Goal: Find specific page/section

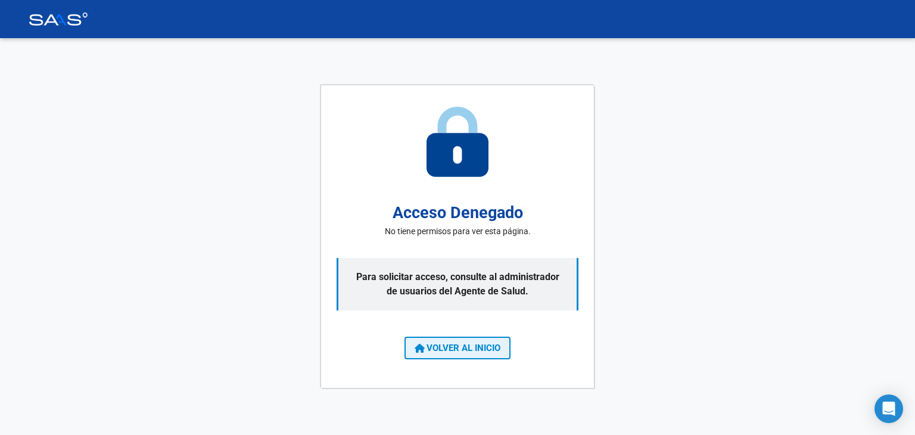
click at [463, 350] on span "VOLVER AL INICIO" at bounding box center [458, 348] width 86 height 11
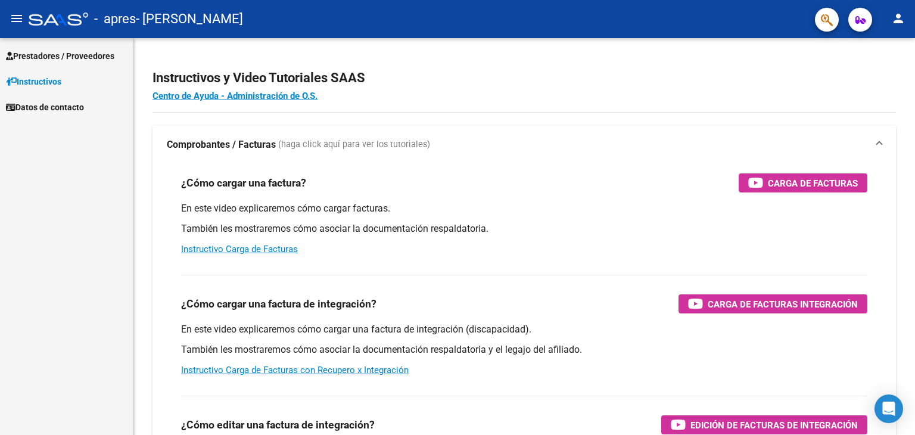
click at [93, 46] on link "Prestadores / Proveedores" at bounding box center [66, 56] width 133 height 26
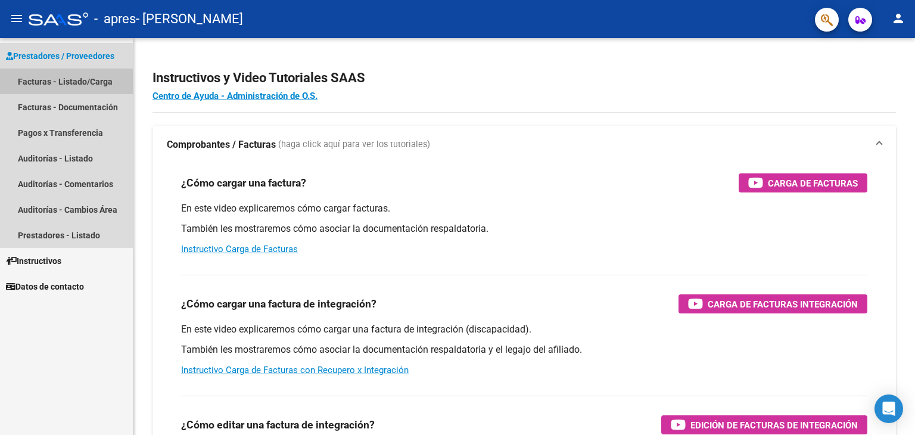
click at [105, 84] on link "Facturas - Listado/Carga" at bounding box center [66, 82] width 133 height 26
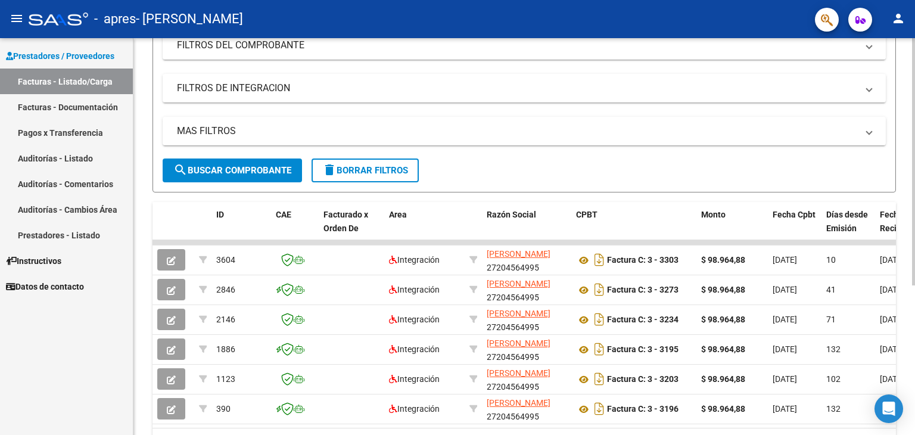
click at [910, 170] on div "Video tutorial PRESTADORES -> Listado de CPBTs Emitidos por Prestadores / Prove…" at bounding box center [525, 182] width 785 height 630
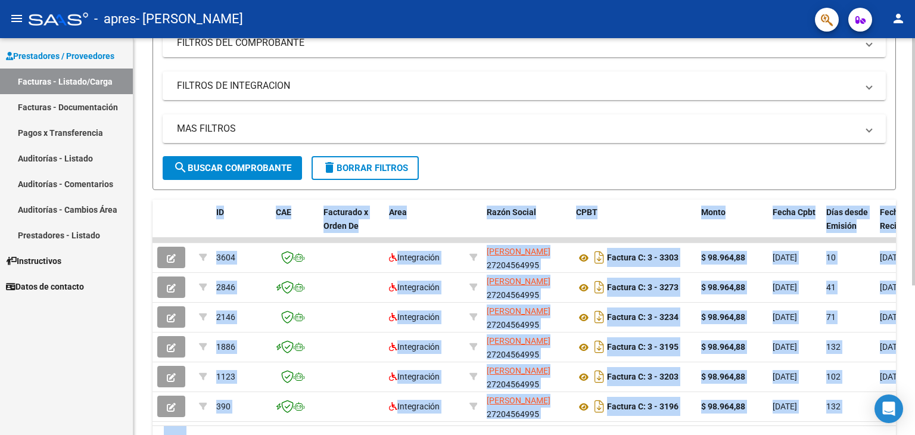
drag, startPoint x: 910, startPoint y: 170, endPoint x: 915, endPoint y: 212, distance: 41.3
click at [915, 212] on div "Video tutorial PRESTADORES -> Listado de CPBTs Emitidos por Prestadores / Prove…" at bounding box center [525, 179] width 785 height 630
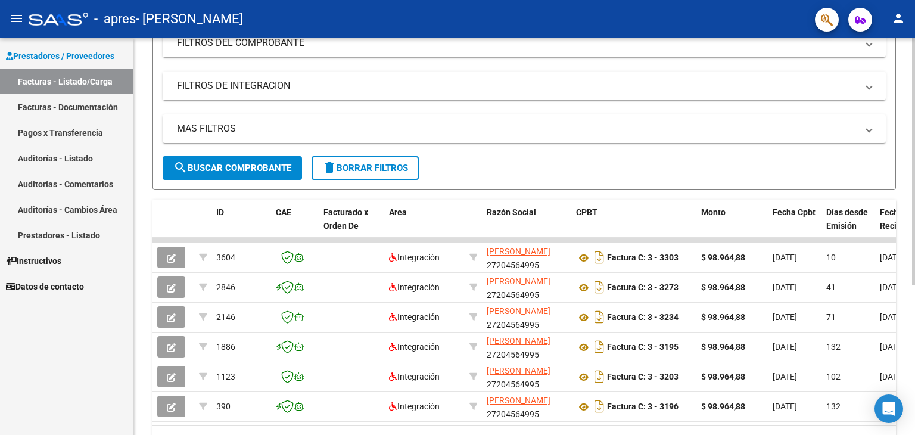
click at [579, 169] on form "Filtros Id Area Area Todos Confirmado Mostrar totalizadores FILTROS DEL COMPROB…" at bounding box center [525, 78] width 744 height 223
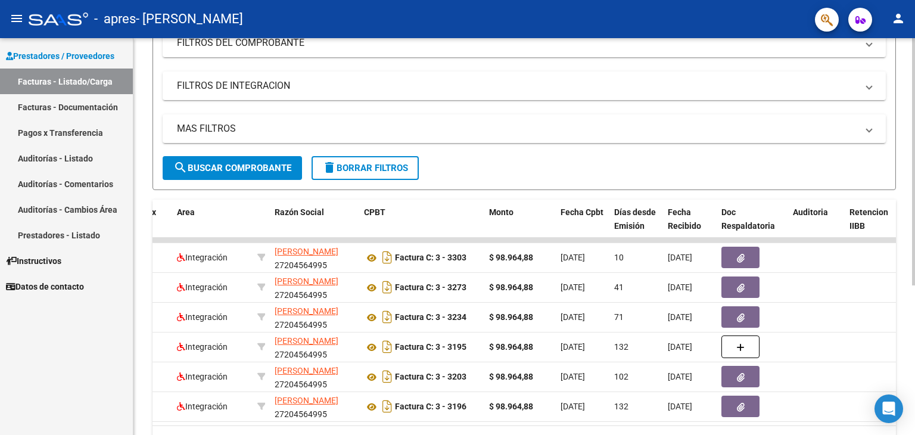
scroll to position [0, 214]
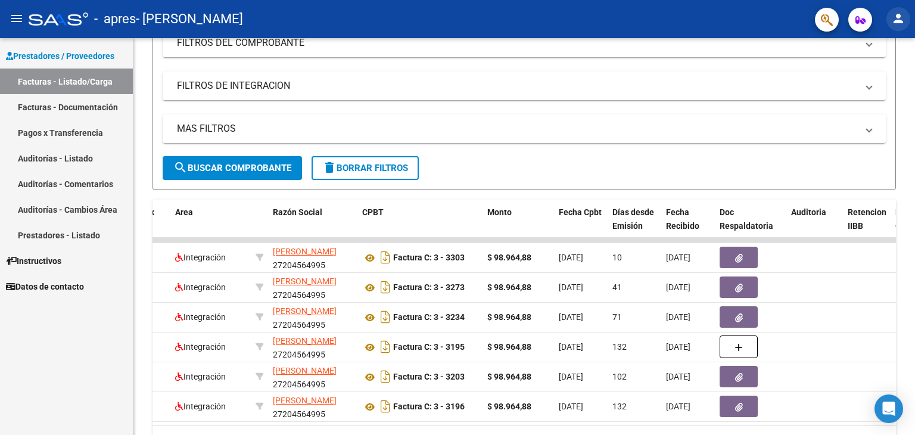
click at [899, 17] on mat-icon "person" at bounding box center [898, 18] width 14 height 14
